Goal: Information Seeking & Learning: Learn about a topic

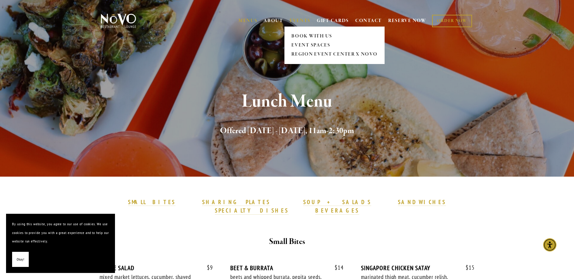
click at [299, 22] on link "EVENTS" at bounding box center [299, 21] width 21 height 6
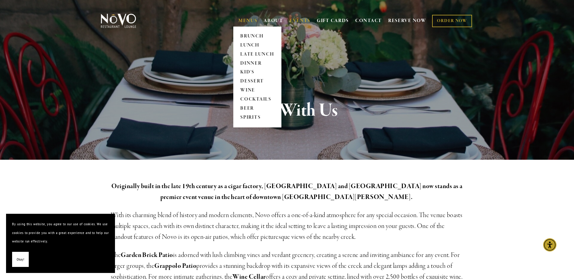
click at [246, 18] on link "MENUS" at bounding box center [247, 21] width 19 height 6
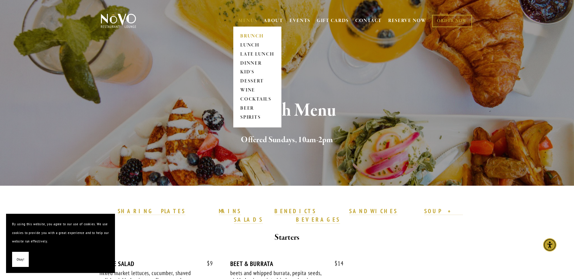
click at [248, 34] on link "BRUNCH" at bounding box center [257, 36] width 38 height 9
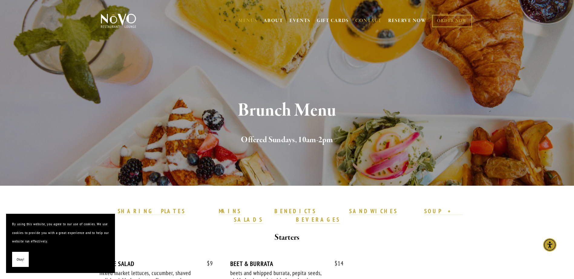
click at [368, 18] on link "CONTACT" at bounding box center [368, 20] width 27 height 11
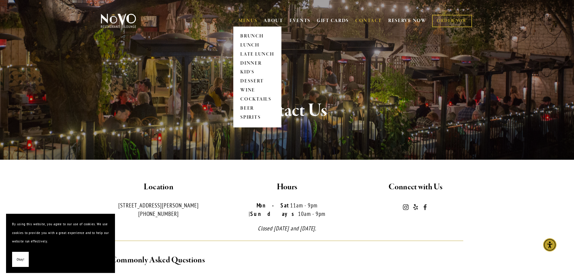
click at [250, 17] on span "MENUS BRUNCH LUNCH LATE LUNCH DINNER KID'S DESSERT WINE COCKTAILS BEER SPIRITS" at bounding box center [247, 20] width 19 height 11
click at [247, 44] on link "LUNCH" at bounding box center [257, 45] width 38 height 9
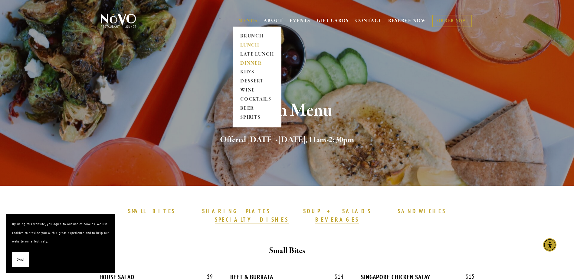
click at [248, 61] on link "DINNER" at bounding box center [257, 63] width 38 height 9
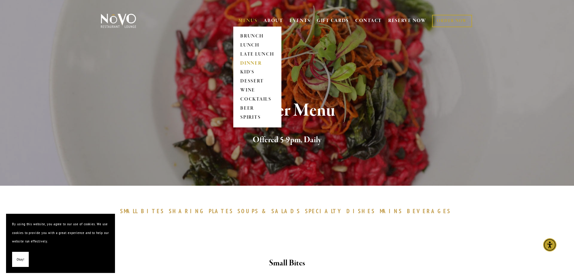
click at [244, 20] on link "MENUS" at bounding box center [247, 21] width 19 height 6
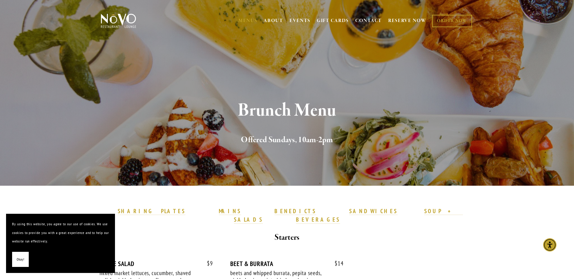
click at [115, 16] on img at bounding box center [118, 20] width 38 height 15
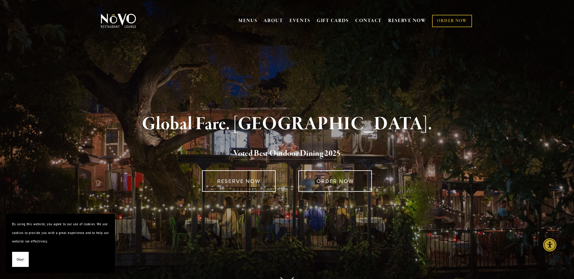
click at [155, 130] on h1 "Global Fare. [GEOGRAPHIC_DATA]." at bounding box center [287, 125] width 353 height 20
click at [119, 18] on img at bounding box center [118, 20] width 38 height 15
